Goal: Communication & Community: Ask a question

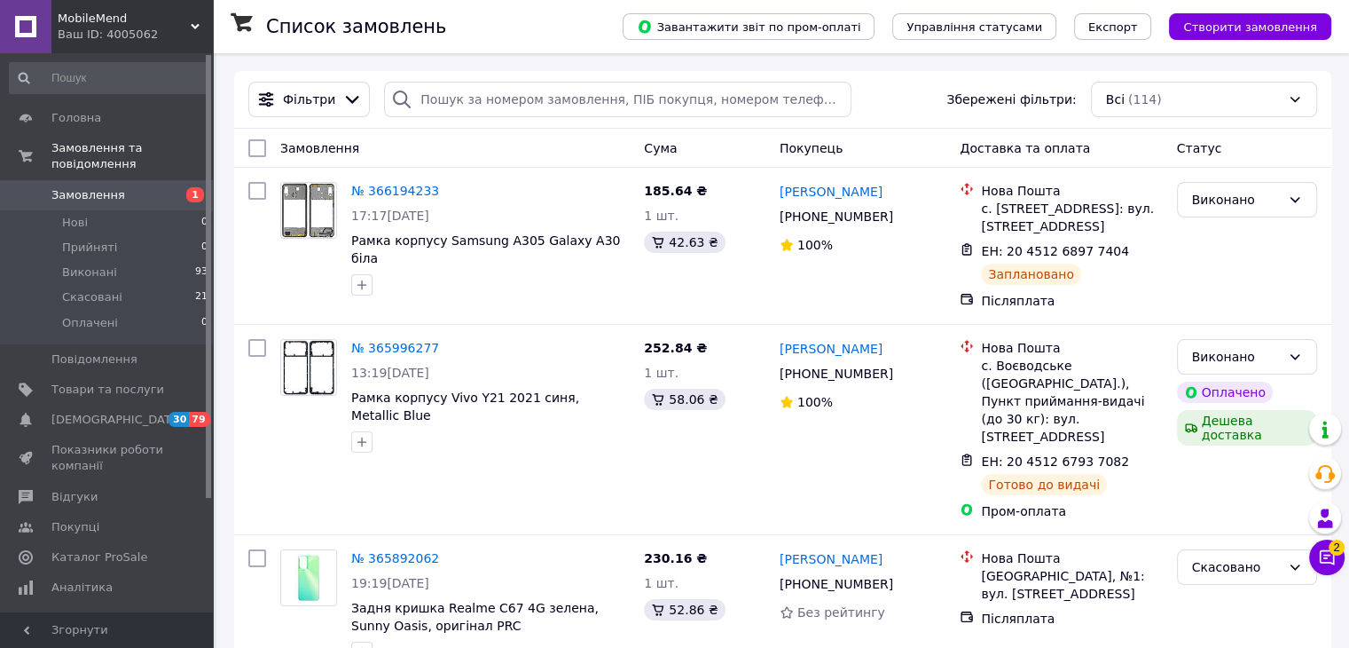
click at [110, 187] on span "Замовлення" at bounding box center [88, 195] width 74 height 16
click at [1324, 555] on icon at bounding box center [1327, 557] width 18 height 18
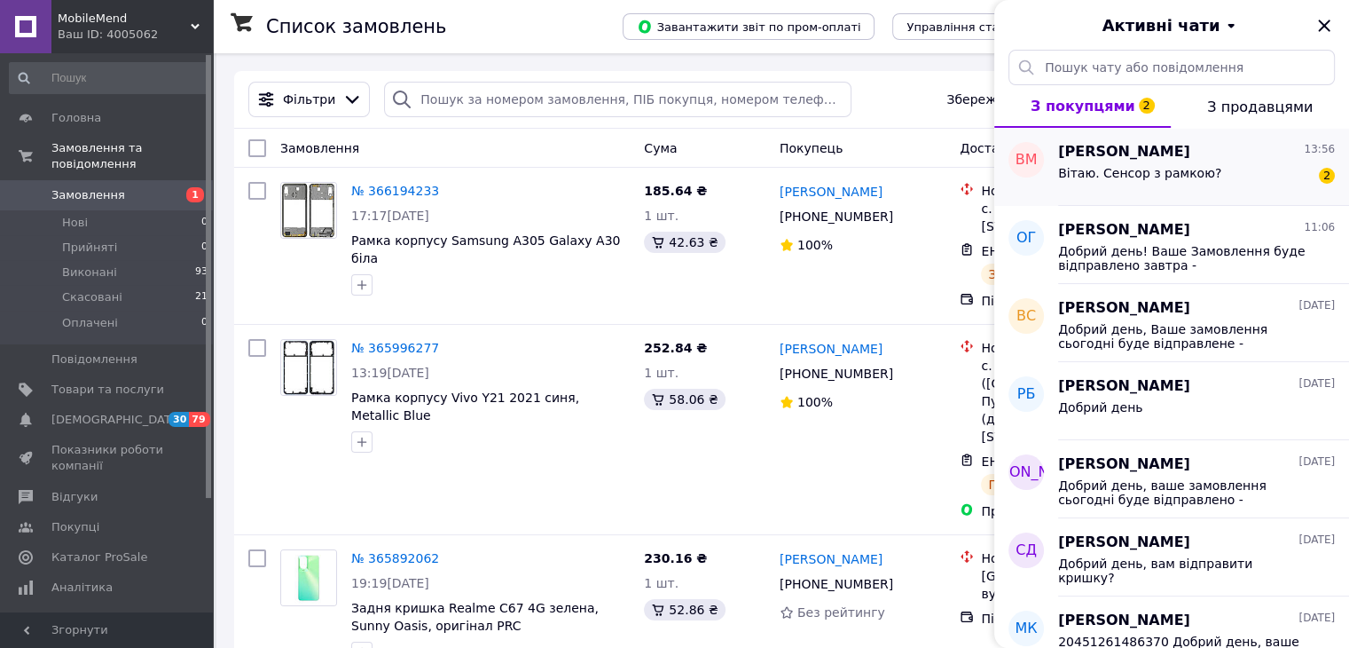
click at [1190, 177] on span "Вітаю. Сенсор з рамкою?" at bounding box center [1139, 173] width 163 height 14
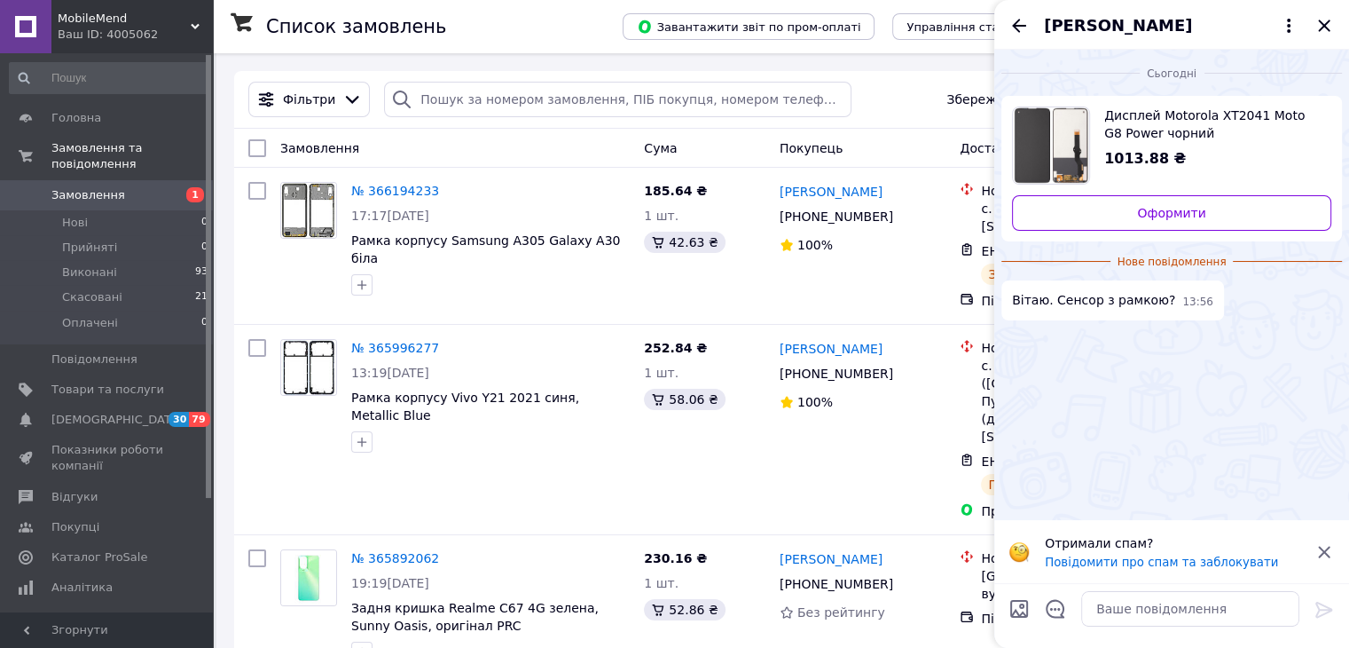
click at [1170, 125] on span "Дисплей Motorola XT2041 Moto G8 Power чорний" at bounding box center [1210, 123] width 213 height 35
click at [1151, 593] on textarea at bounding box center [1190, 608] width 218 height 35
type textarea "Добрий день! Дисплей йде без рамки"
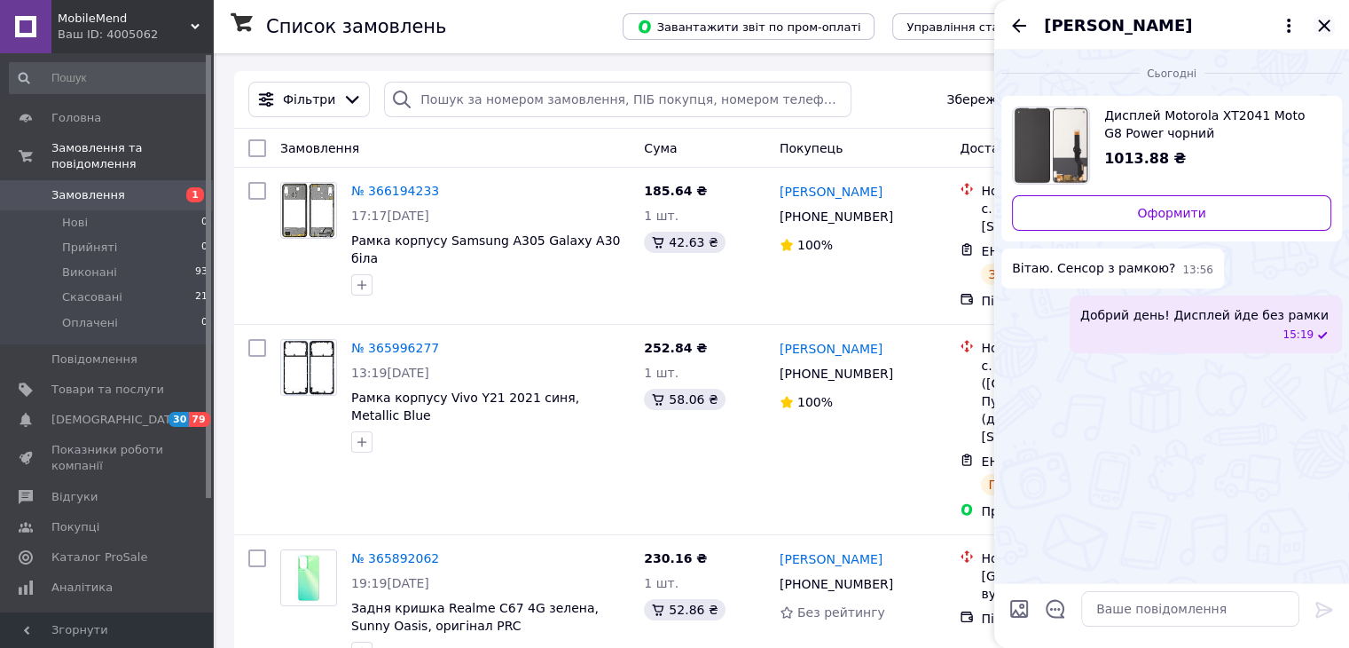
click at [1326, 22] on icon "Закрити" at bounding box center [1324, 25] width 21 height 21
